Goal: Transaction & Acquisition: Book appointment/travel/reservation

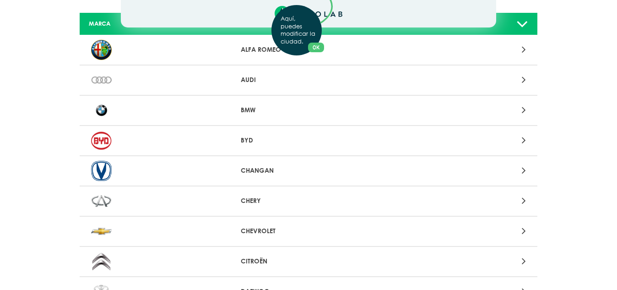
scroll to position [92, 0]
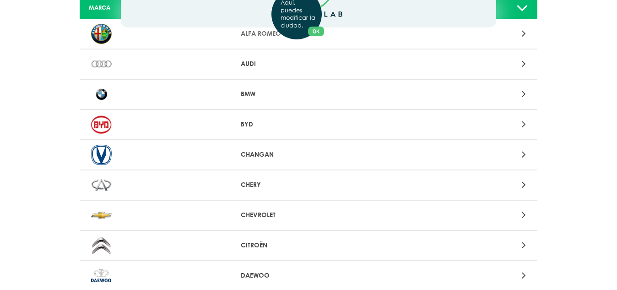
click at [264, 213] on p "CHEVROLET" at bounding box center [309, 215] width 136 height 10
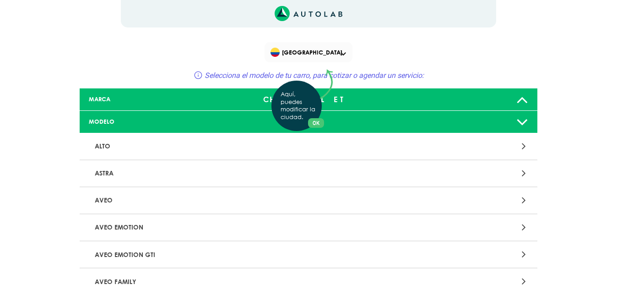
click at [164, 259] on div "Aquí, puedes modificar la ciudad. OK .aex,.bex{fill:none!important;stroke:#50c4…" at bounding box center [308, 145] width 617 height 290
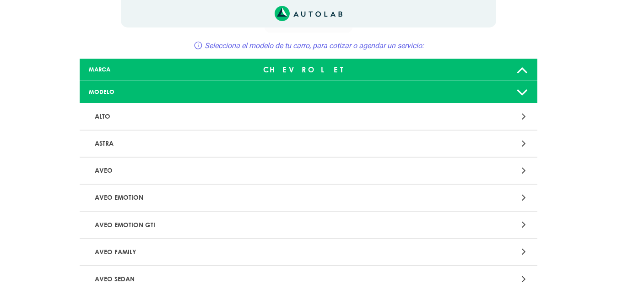
scroll to position [46, 0]
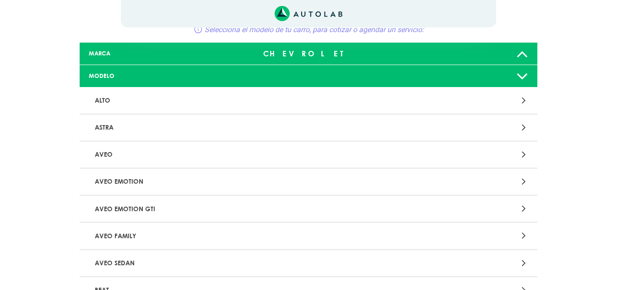
click at [525, 209] on icon at bounding box center [524, 208] width 4 height 12
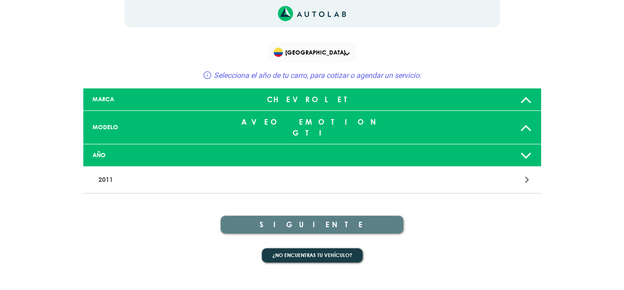
click at [525, 147] on icon at bounding box center [526, 155] width 12 height 18
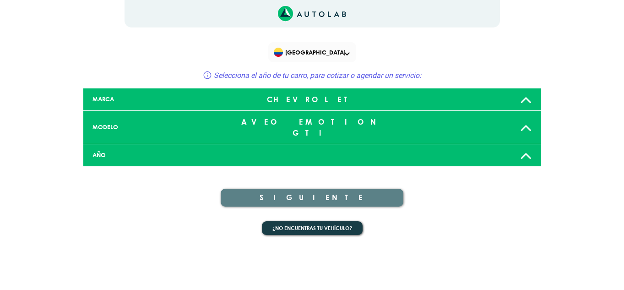
click at [519, 146] on div at bounding box center [463, 155] width 151 height 18
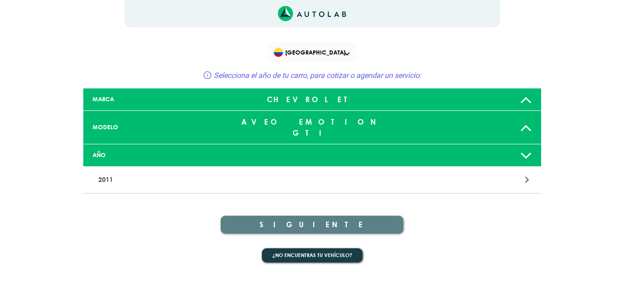
click at [527, 174] on icon at bounding box center [527, 180] width 4 height 12
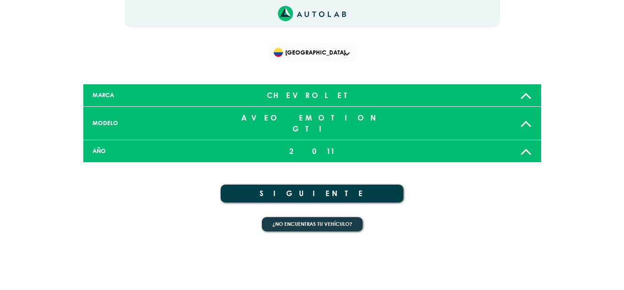
click at [523, 142] on icon at bounding box center [526, 151] width 12 height 18
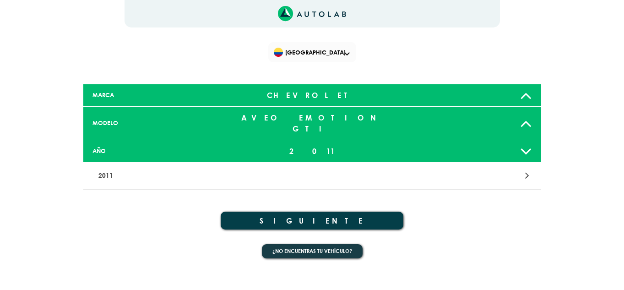
click at [523, 142] on icon at bounding box center [526, 151] width 12 height 18
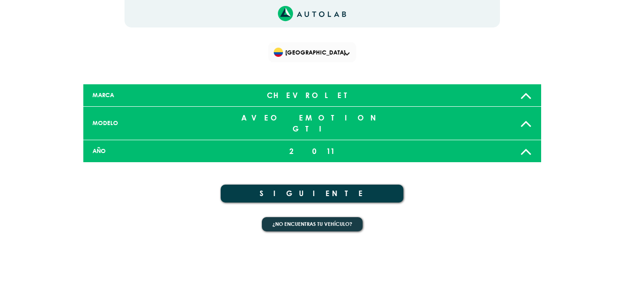
click at [528, 147] on icon at bounding box center [526, 151] width 12 height 18
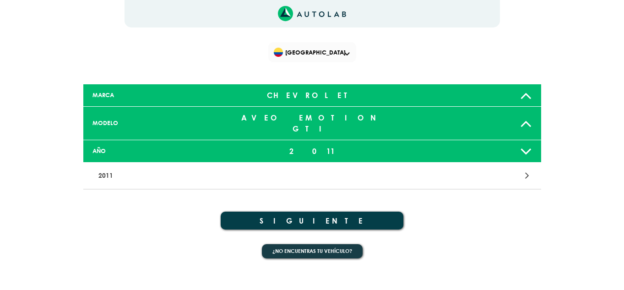
click at [528, 169] on icon at bounding box center [527, 175] width 4 height 12
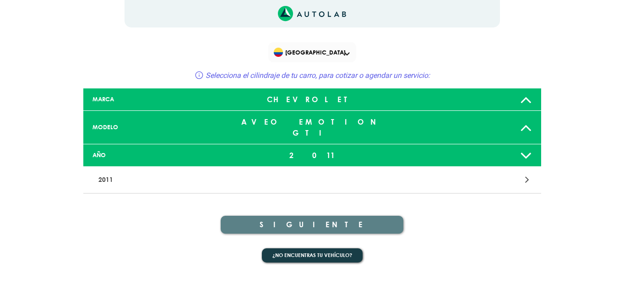
click at [328, 154] on div "AÑO 2011" at bounding box center [312, 155] width 458 height 22
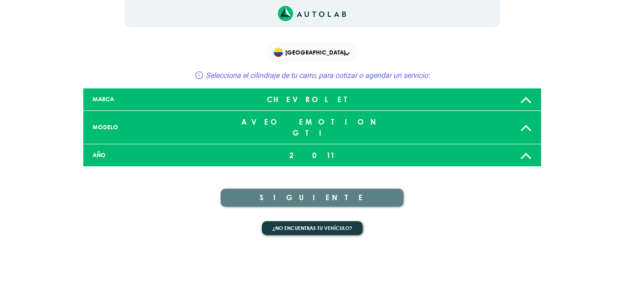
click at [310, 147] on div "2011" at bounding box center [312, 155] width 151 height 18
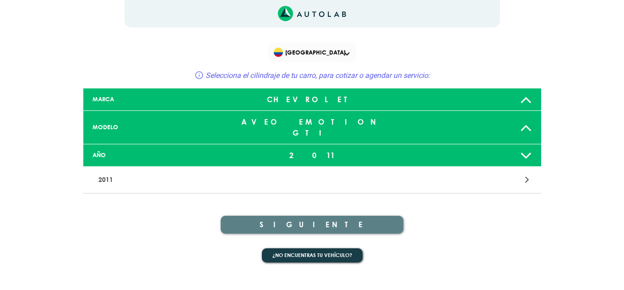
click at [310, 147] on div "2011" at bounding box center [312, 155] width 151 height 18
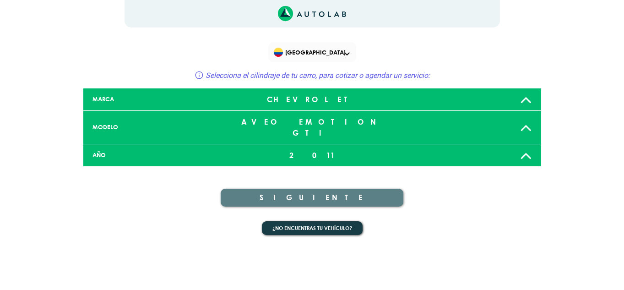
click at [310, 147] on div "2011" at bounding box center [312, 155] width 151 height 18
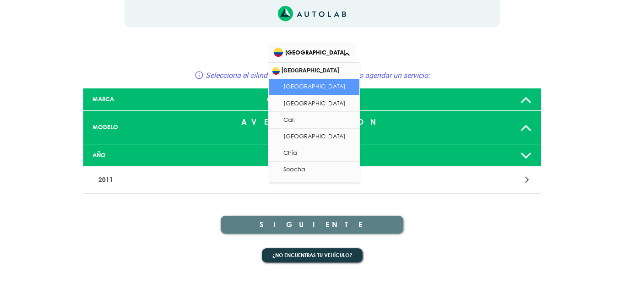
click at [348, 52] on span at bounding box center [346, 54] width 5 height 4
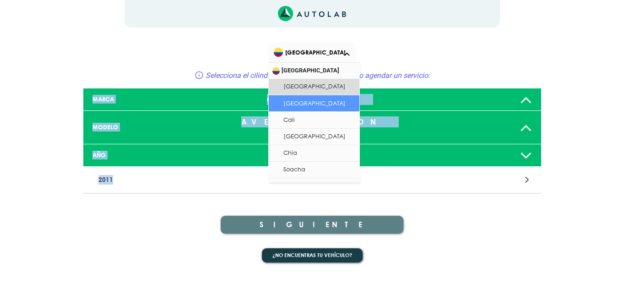
drag, startPoint x: 360, startPoint y: 124, endPoint x: 360, endPoint y: 161, distance: 37.1
click at [360, 161] on div "[GEOGRAPHIC_DATA] Selecciona el cilindraje de tu carro, para cotizar o agendar …" at bounding box center [313, 136] width 550 height 273
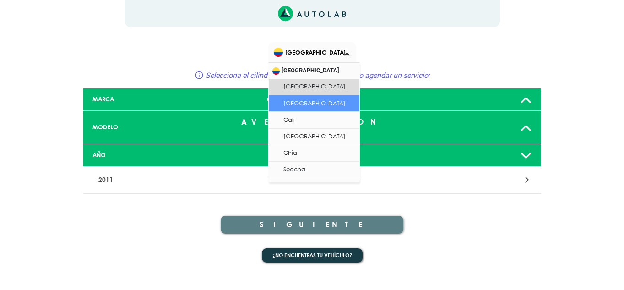
click at [445, 206] on div "SIGUIENTE" at bounding box center [312, 217] width 458 height 47
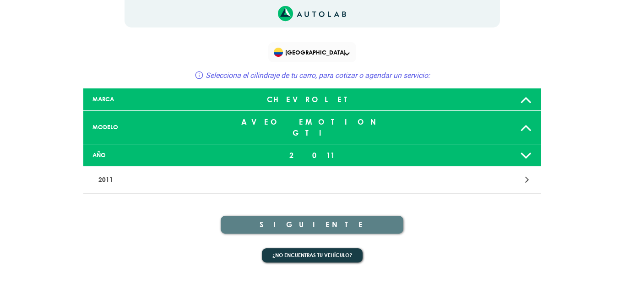
click at [107, 171] on p "2011" at bounding box center [237, 179] width 285 height 17
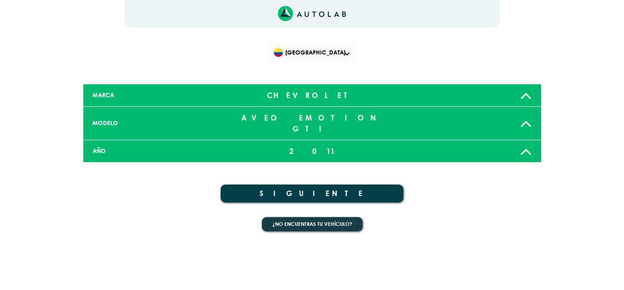
click at [309, 185] on button "SIGUIENTE" at bounding box center [312, 194] width 183 height 18
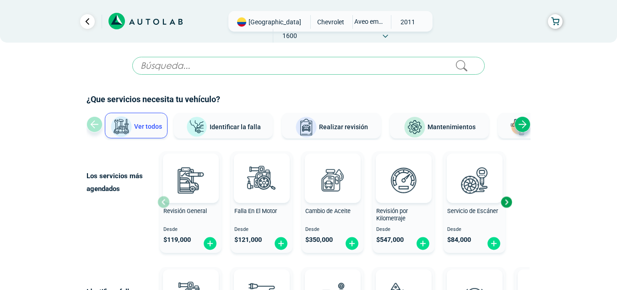
click at [330, 125] on span "Realizar revisión" at bounding box center [343, 126] width 49 height 7
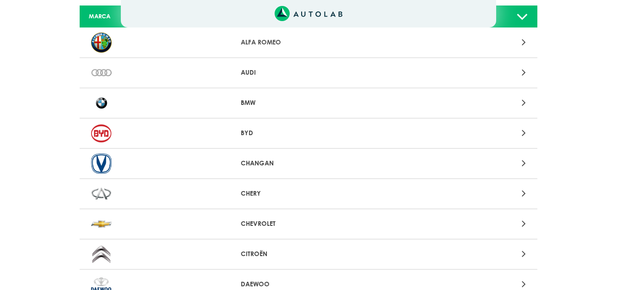
scroll to position [92, 0]
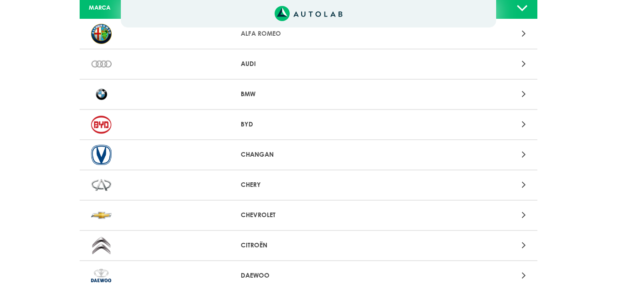
click at [282, 221] on div "CHEVROLET" at bounding box center [309, 216] width 458 height 30
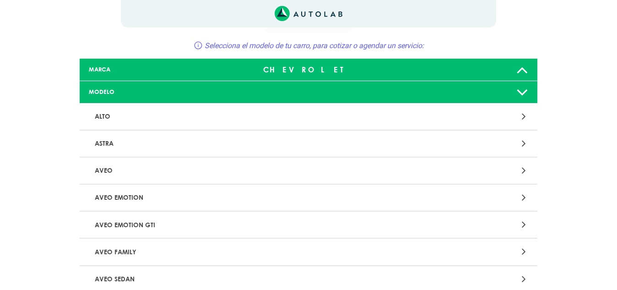
scroll to position [46, 0]
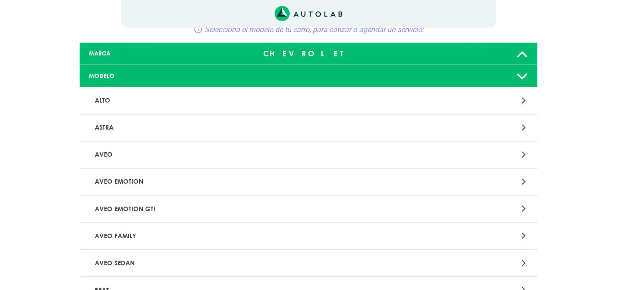
click at [136, 207] on p "AVEO EMOTION GTI" at bounding box center [233, 208] width 285 height 17
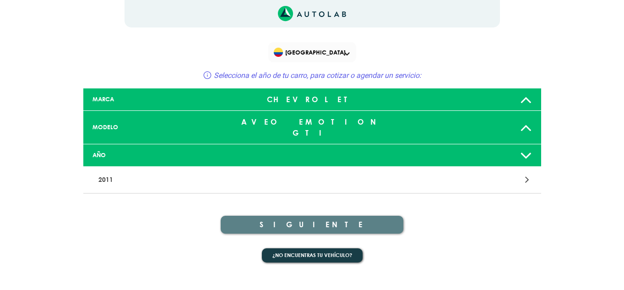
click at [523, 146] on icon at bounding box center [526, 155] width 12 height 18
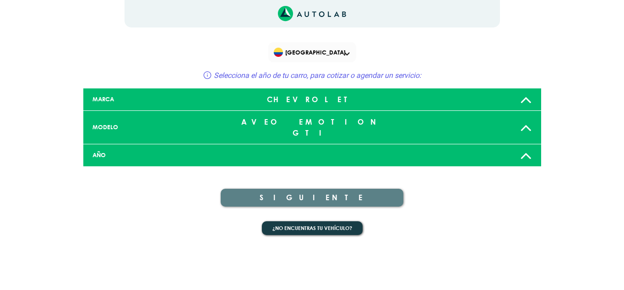
click at [246, 150] on div "AÑO" at bounding box center [312, 155] width 458 height 22
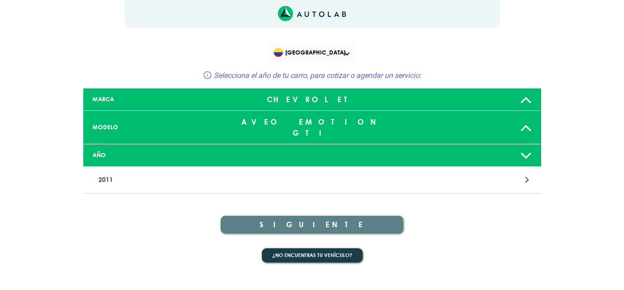
click at [527, 174] on icon at bounding box center [527, 180] width 4 height 12
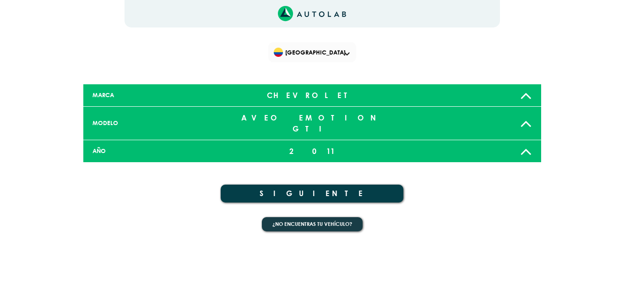
click at [313, 185] on button "SIGUIENTE" at bounding box center [312, 194] width 183 height 18
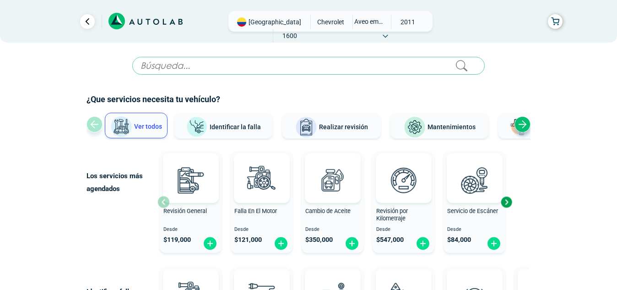
click at [328, 126] on span "Realizar revisión" at bounding box center [343, 126] width 49 height 7
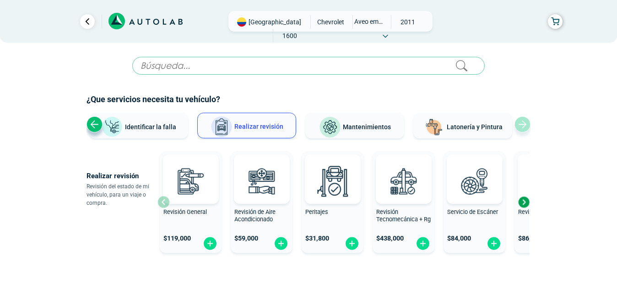
click at [523, 122] on div "Ver todos Identificar la falla Realizar revisión Mantenimientos Latonería y Pin…" at bounding box center [309, 126] width 444 height 27
click at [527, 128] on div "Ver todos Identificar la falla Realizar revisión Mantenimientos Latonería y Pin…" at bounding box center [309, 126] width 444 height 27
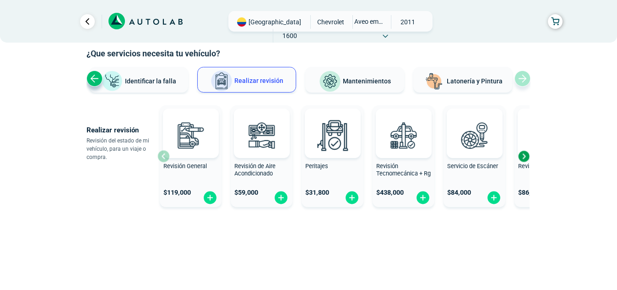
scroll to position [47, 0]
